Goal: Navigation & Orientation: Find specific page/section

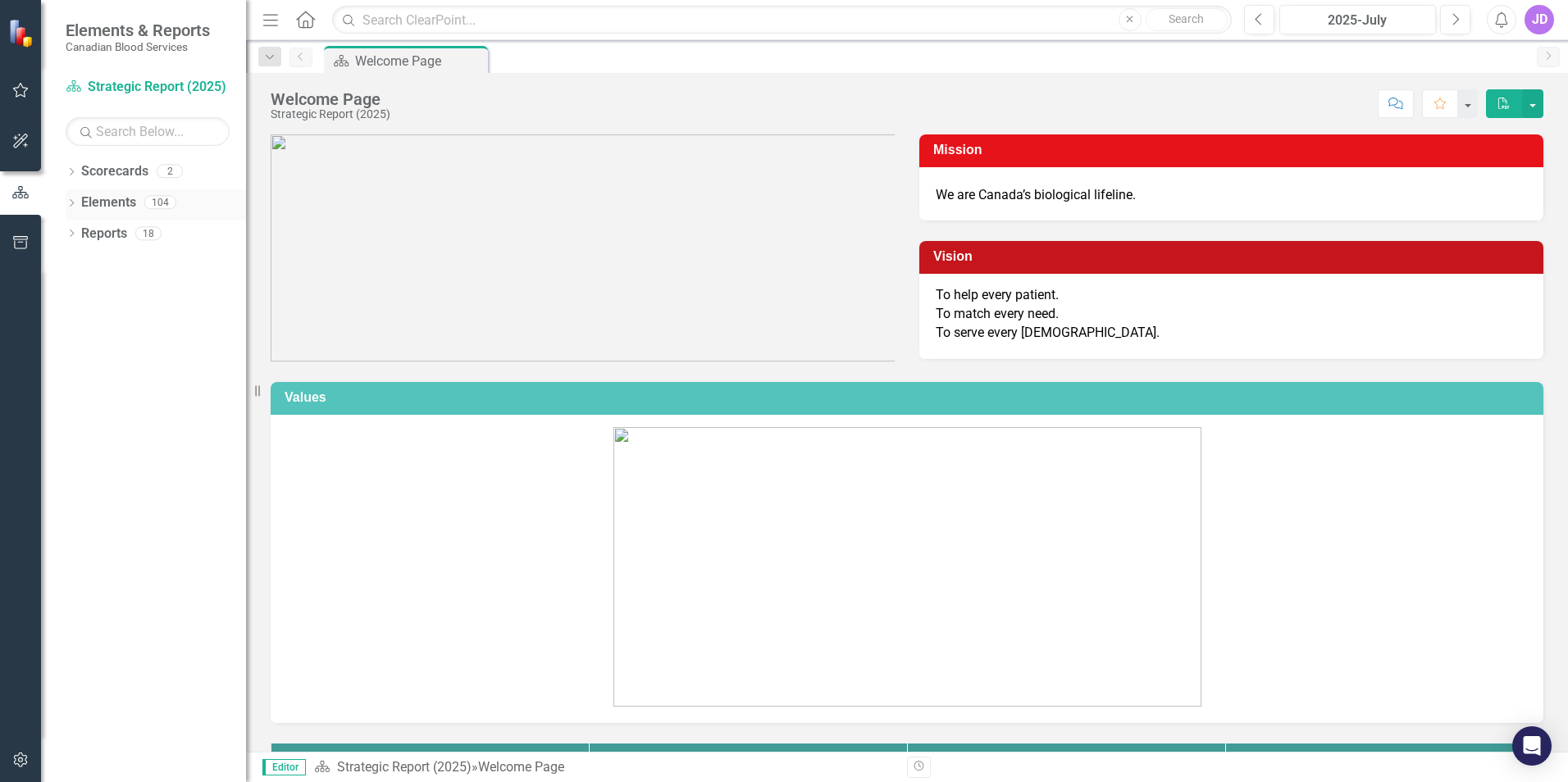
click at [97, 200] on link "Elements" at bounding box center [109, 202] width 55 height 19
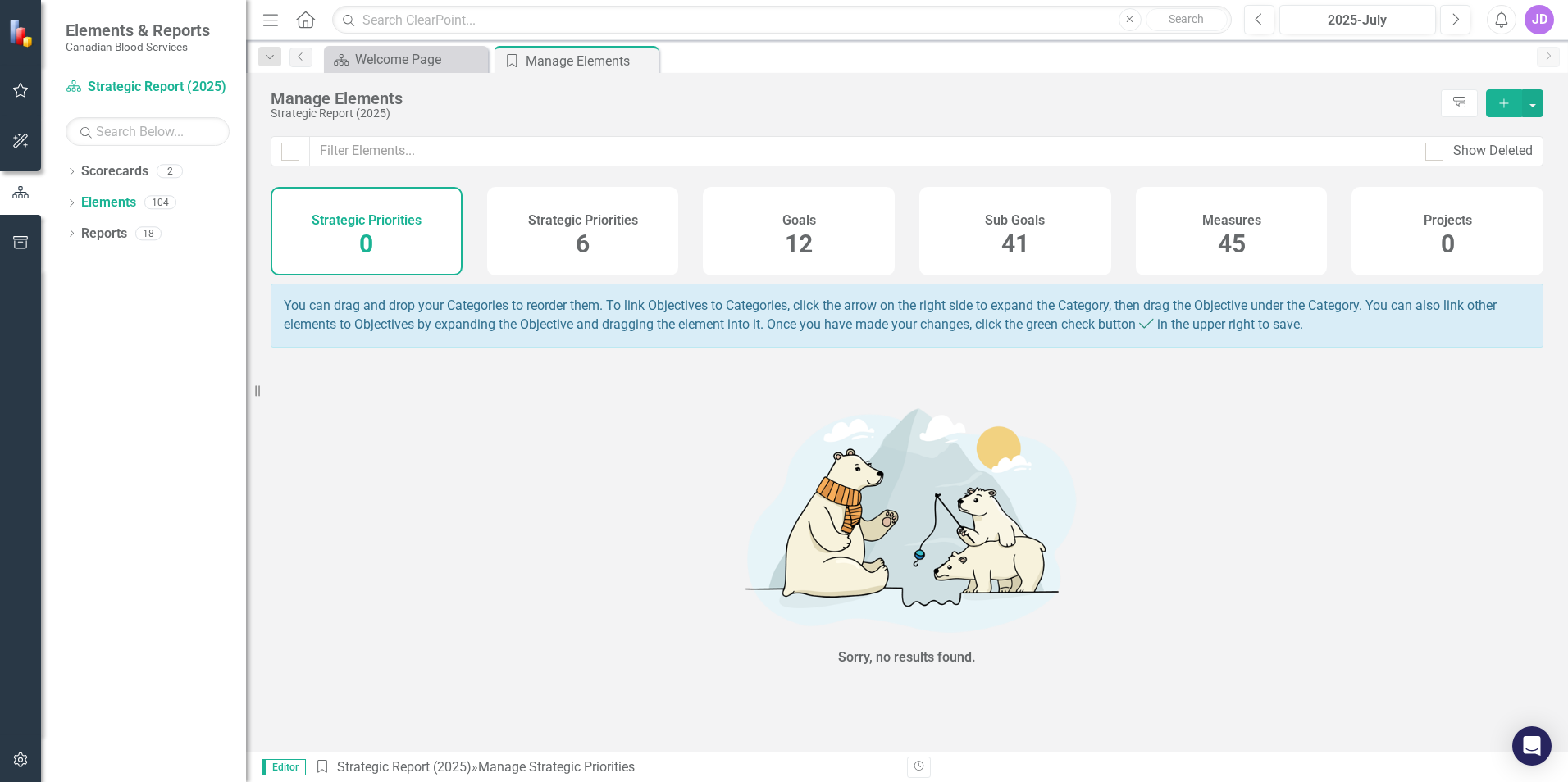
click at [802, 251] on span "12" at bounding box center [798, 244] width 28 height 29
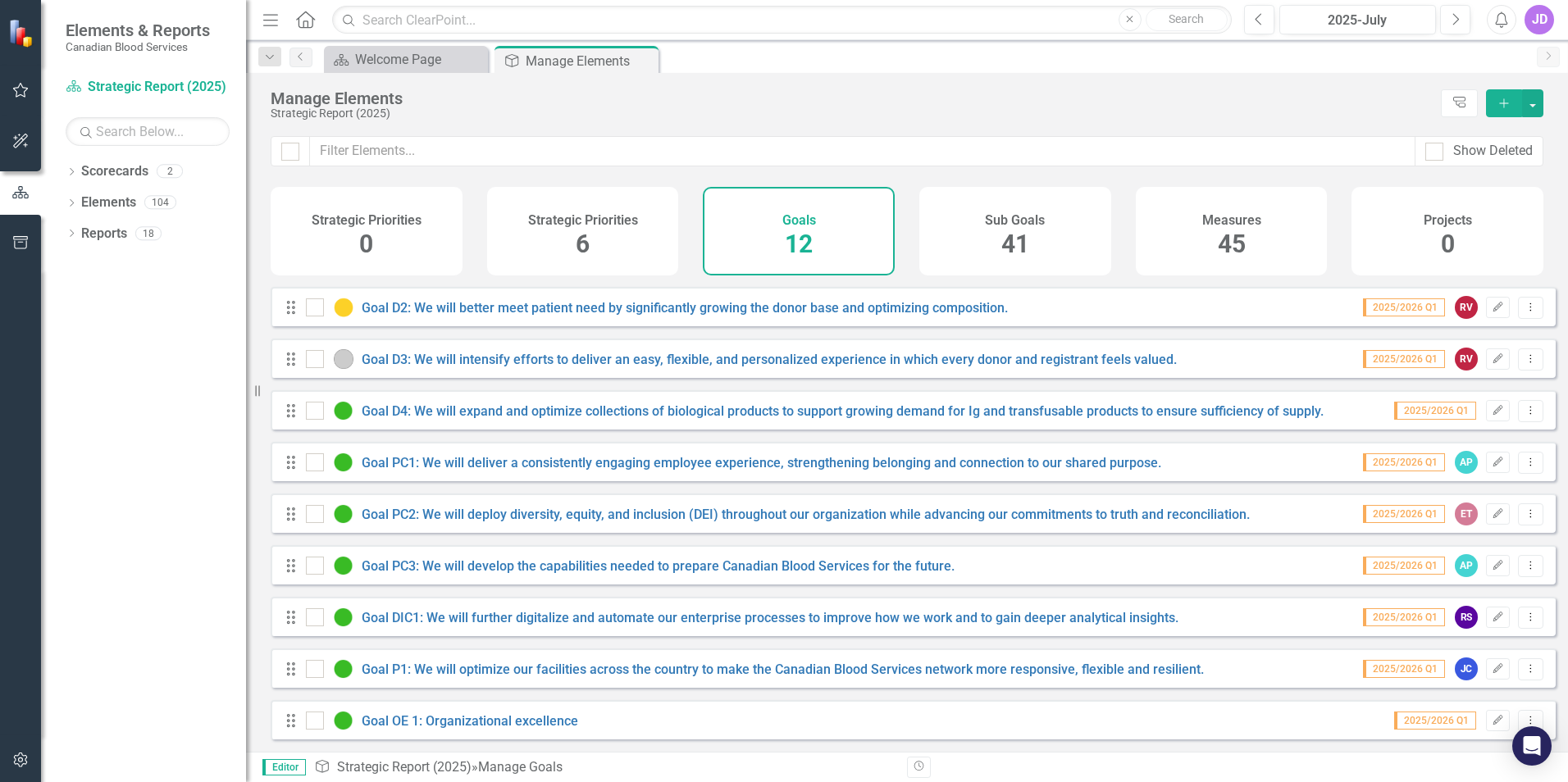
scroll to position [164, 0]
click at [615, 455] on link "Goal PC1: We will deliver a consistently engaging employee experience, strength…" at bounding box center [761, 462] width 800 height 15
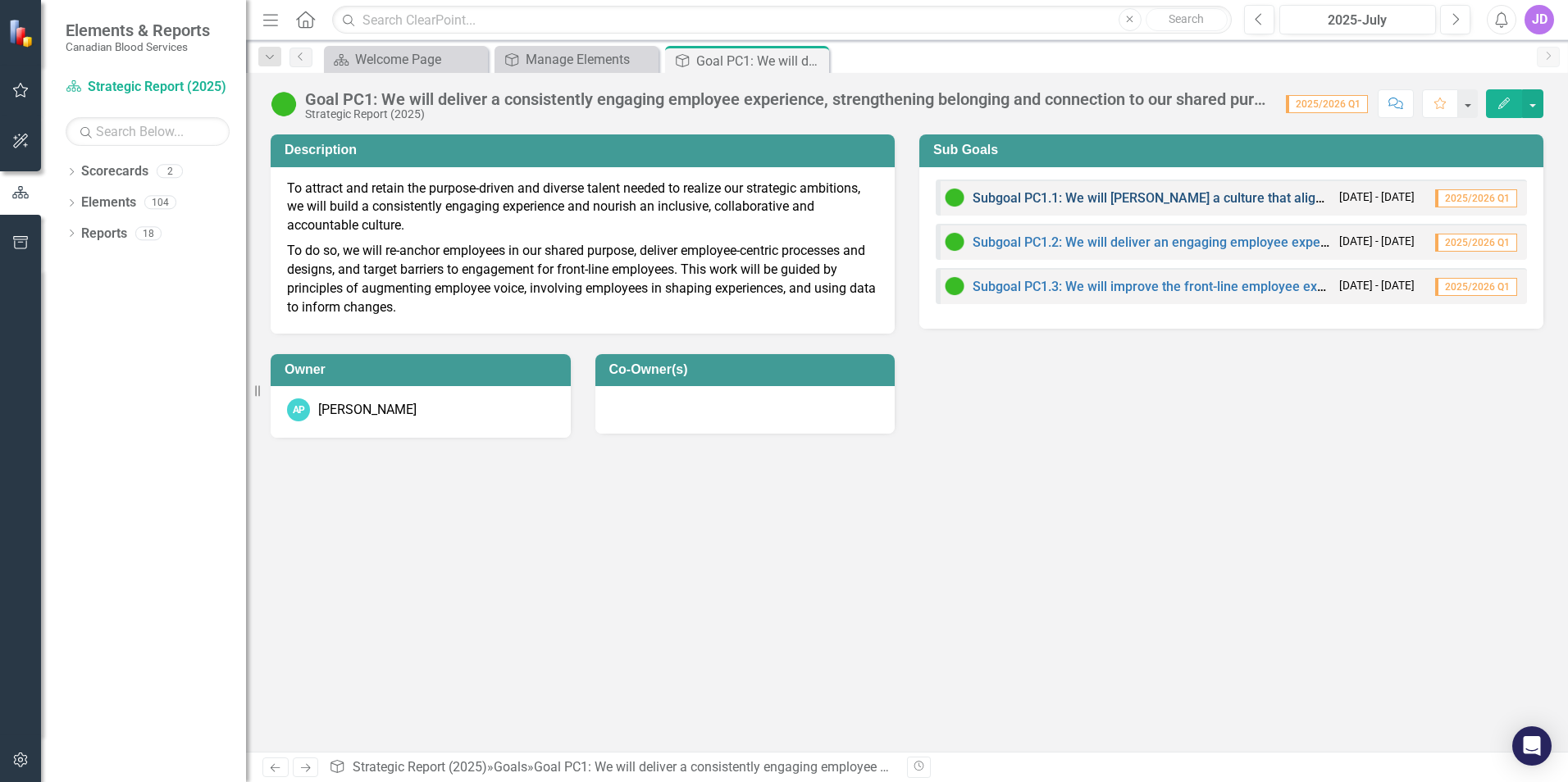
click at [1145, 201] on link "Subgoal PC1.1: We will [PERSON_NAME] a culture that aligns with our values and …" at bounding box center [1318, 197] width 692 height 15
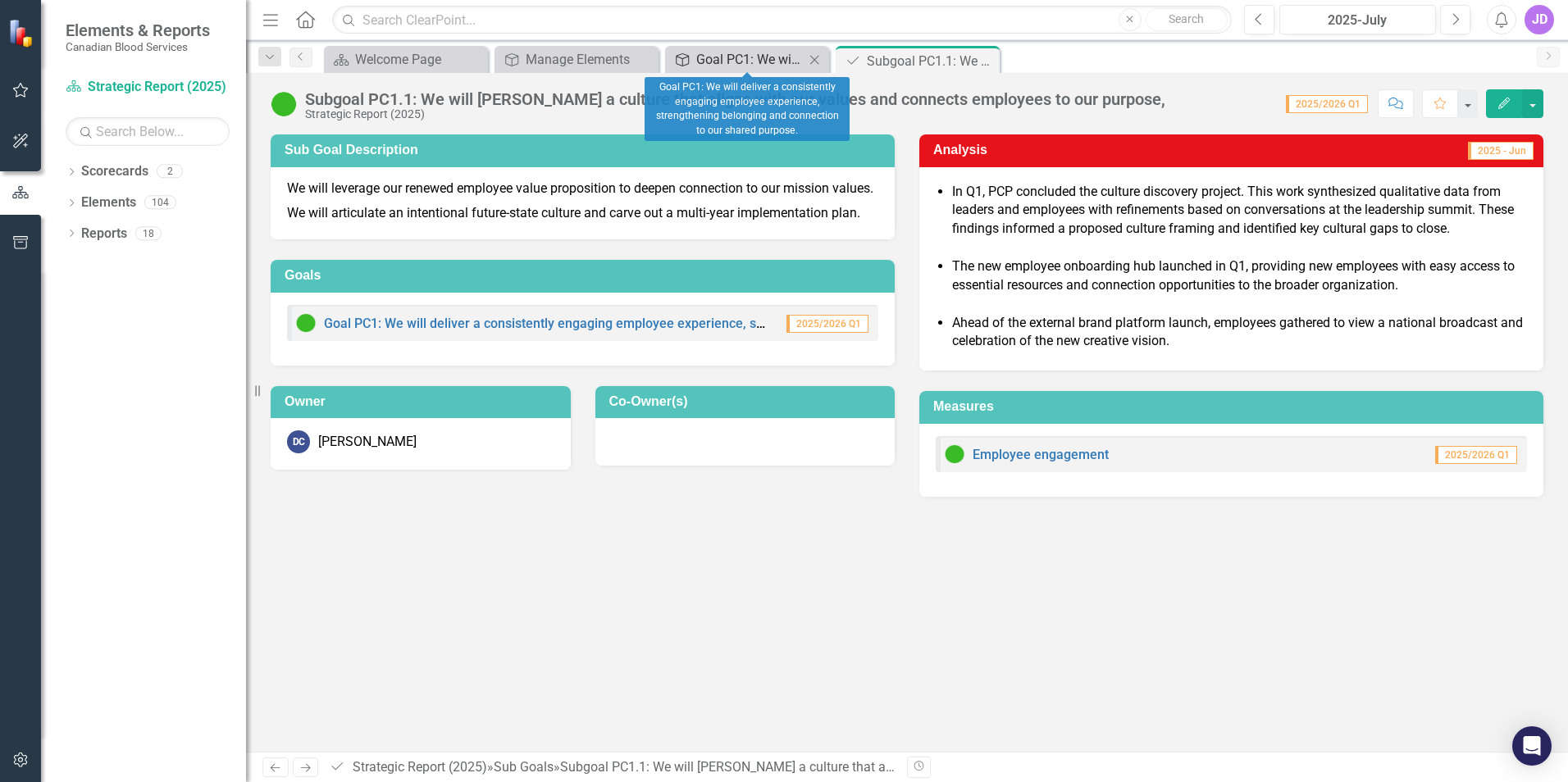
click at [765, 67] on div "Goal PC1: We will deliver a consistently engaging employee experience, strength…" at bounding box center [750, 59] width 108 height 21
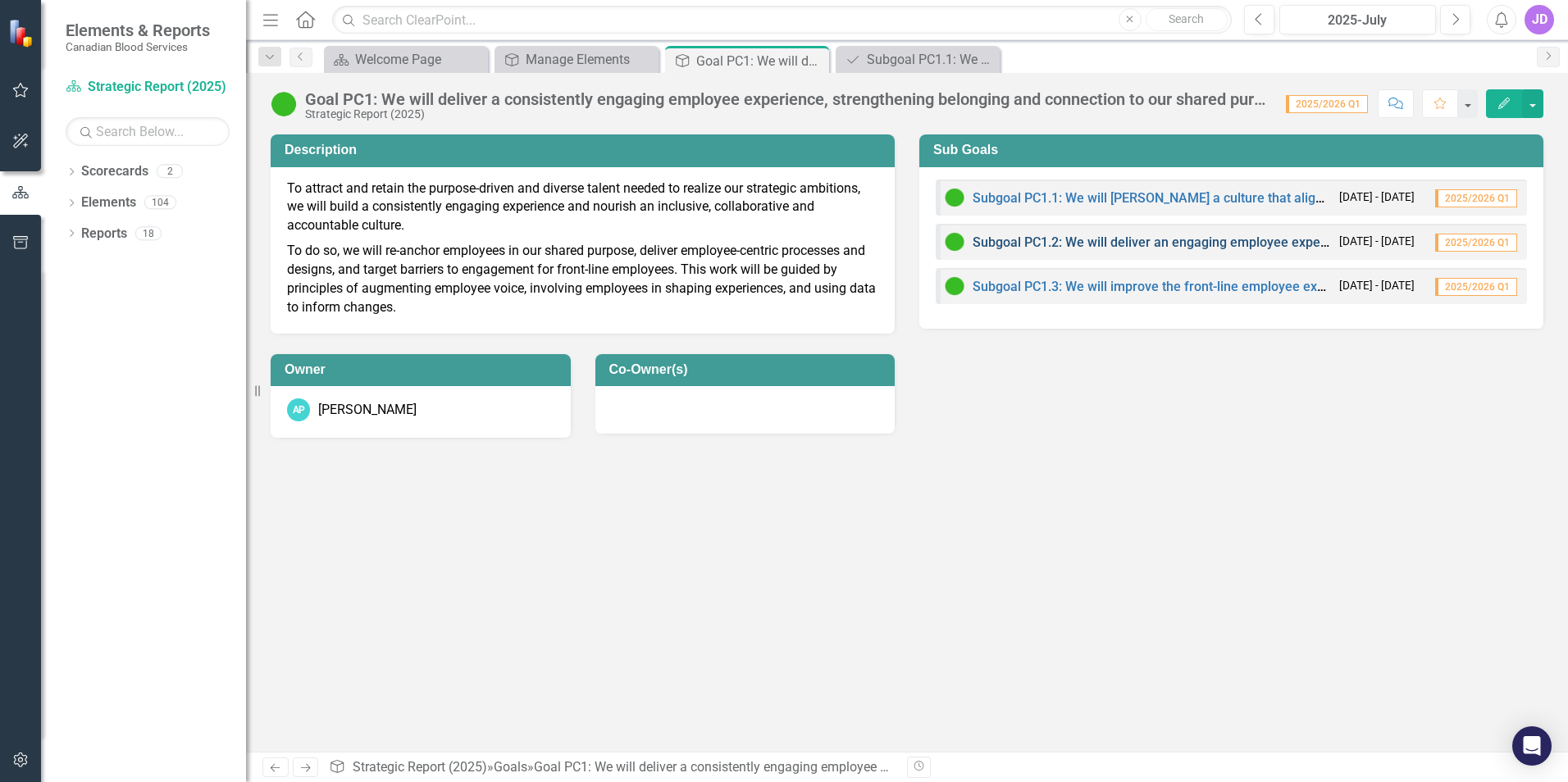
click at [1015, 241] on link "Subgoal PC1.2: We will deliver an engaging employee experience in alignment wit…" at bounding box center [1267, 242] width 588 height 15
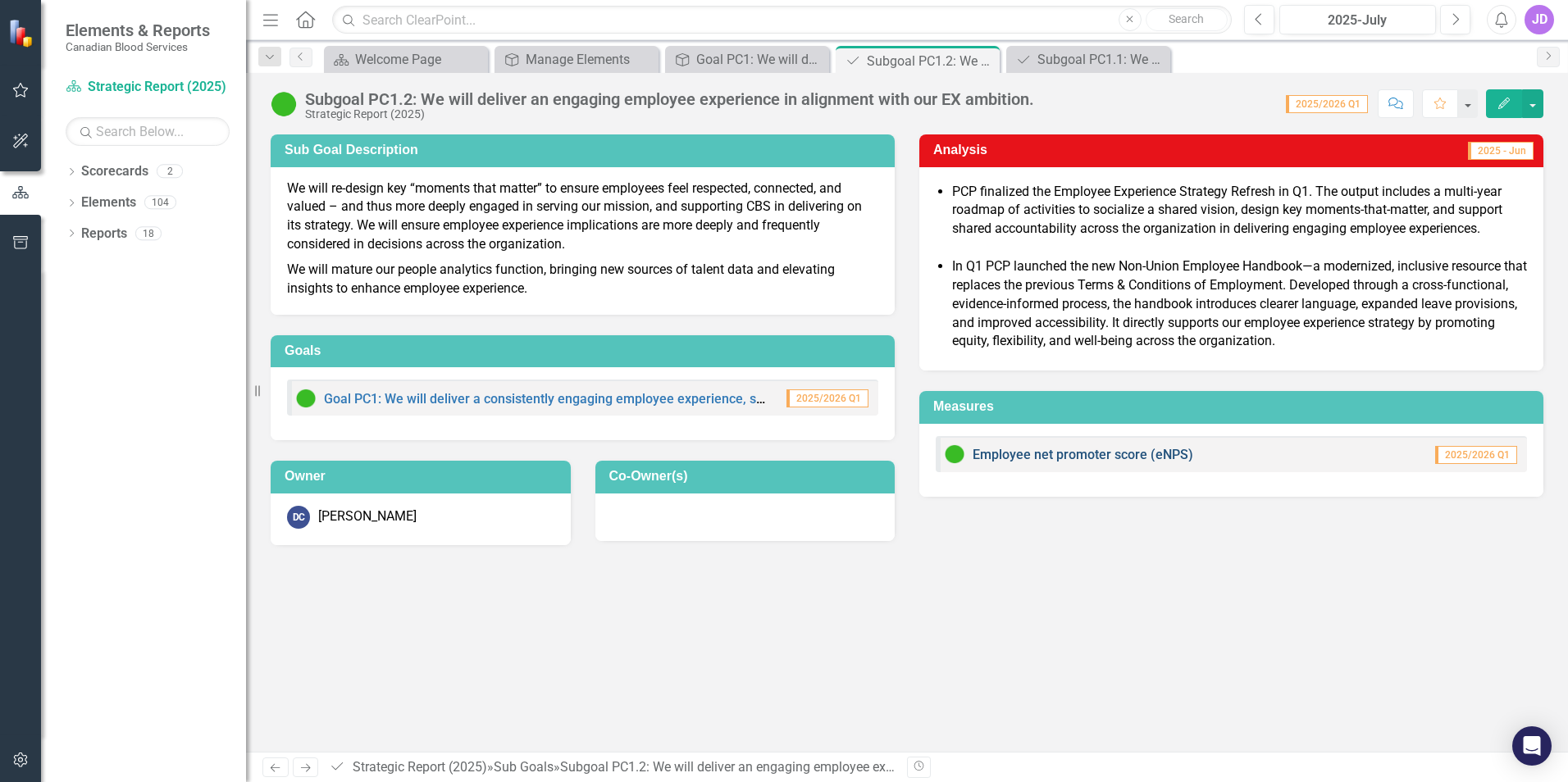
click at [1039, 455] on link "Employee net promoter score (eNPS)" at bounding box center [1082, 454] width 220 height 15
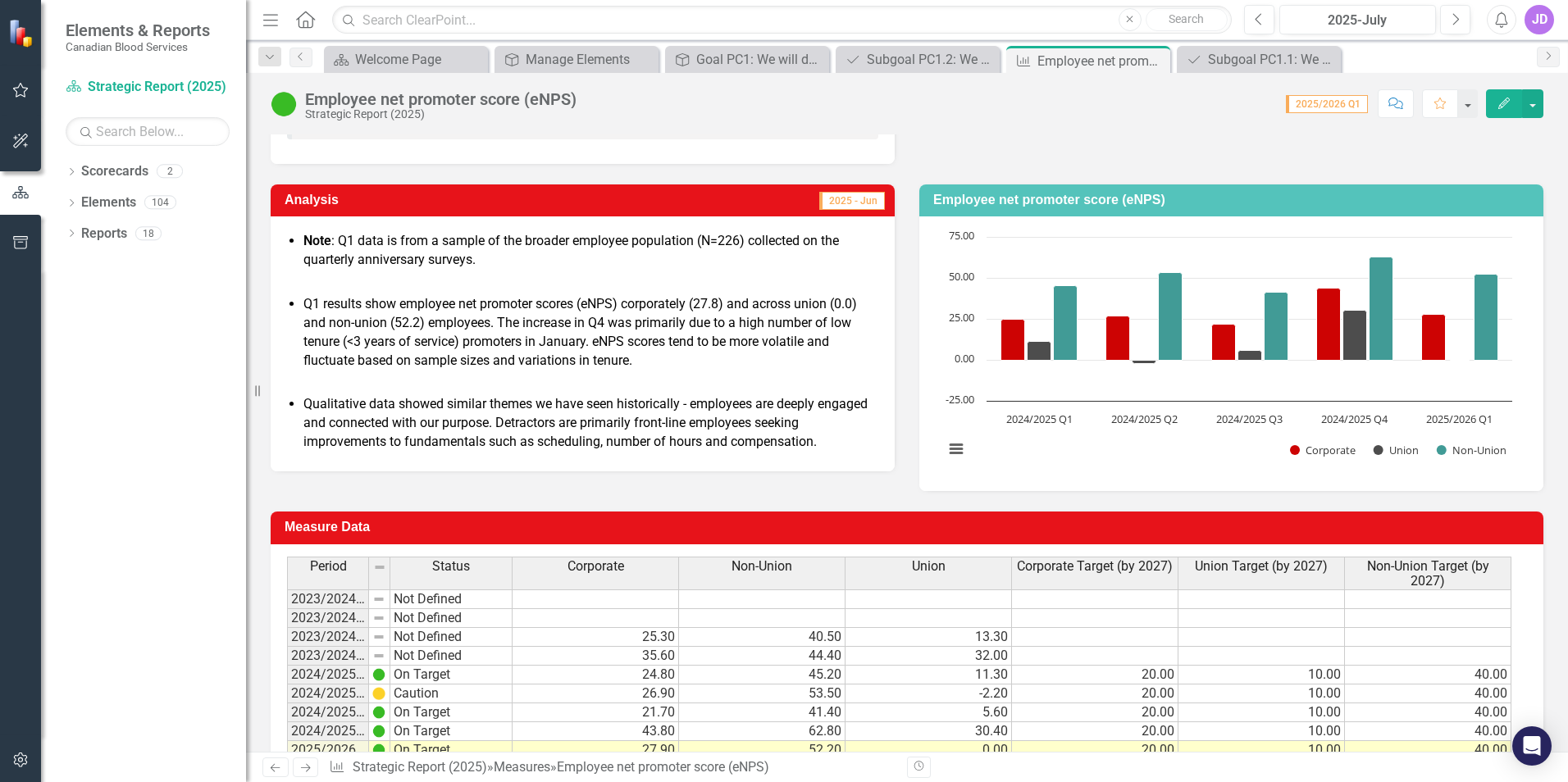
scroll to position [246, 0]
